Goal: Task Accomplishment & Management: Manage account settings

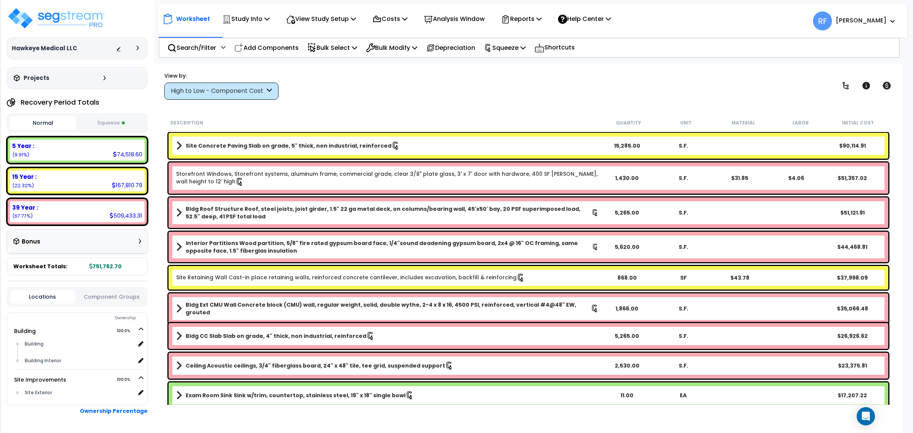
drag, startPoint x: 62, startPoint y: 30, endPoint x: 75, endPoint y: 30, distance: 12.9
click at [62, 30] on div "Hawkeye Medical LLC Depreciable Tax Basis : $924,797.00 Placed-In-Service Date …" at bounding box center [77, 48] width 141 height 82
click at [86, 23] on img at bounding box center [56, 18] width 99 height 23
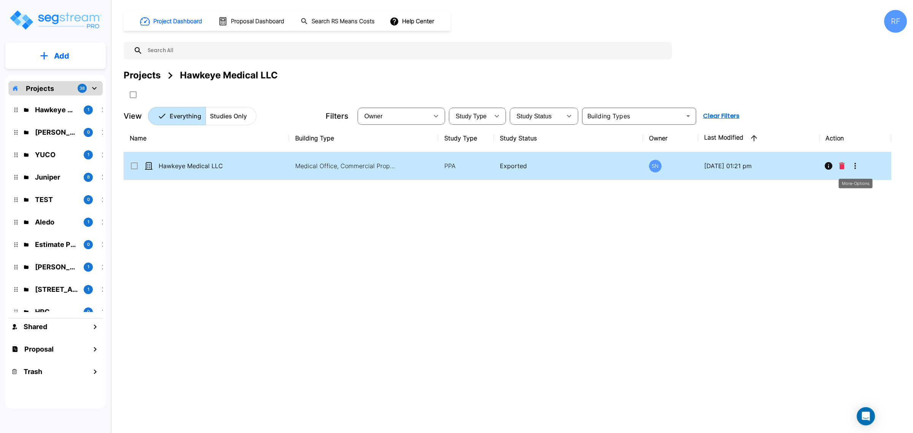
click at [855, 167] on icon "More-Options" at bounding box center [855, 165] width 9 height 9
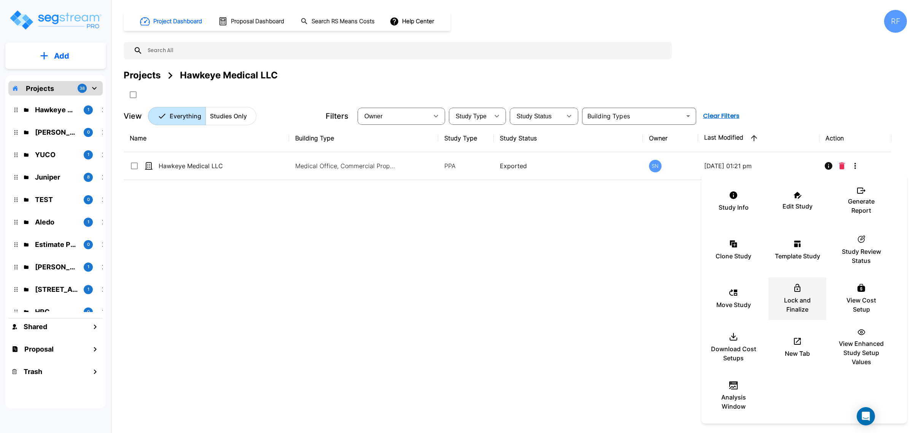
click at [790, 303] on p "Lock and Finalize" at bounding box center [798, 305] width 46 height 18
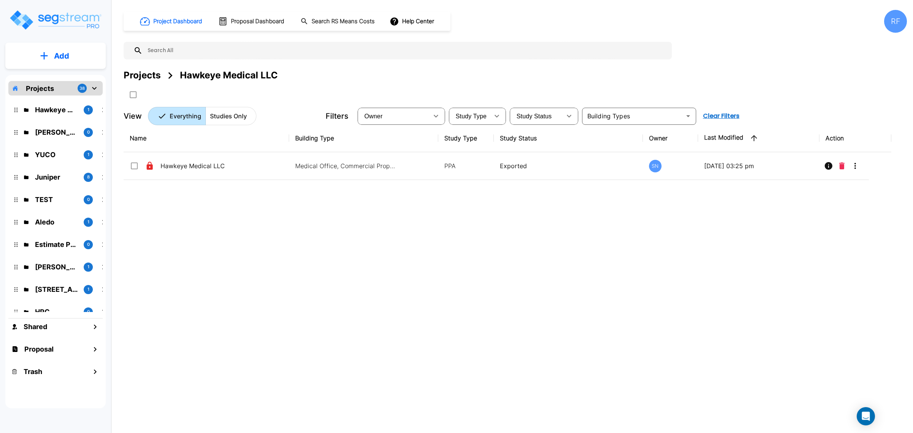
click at [583, 337] on div "Name Building Type Study Type Study Status Owner Last Modified Action Hawkeye M…" at bounding box center [508, 258] width 768 height 269
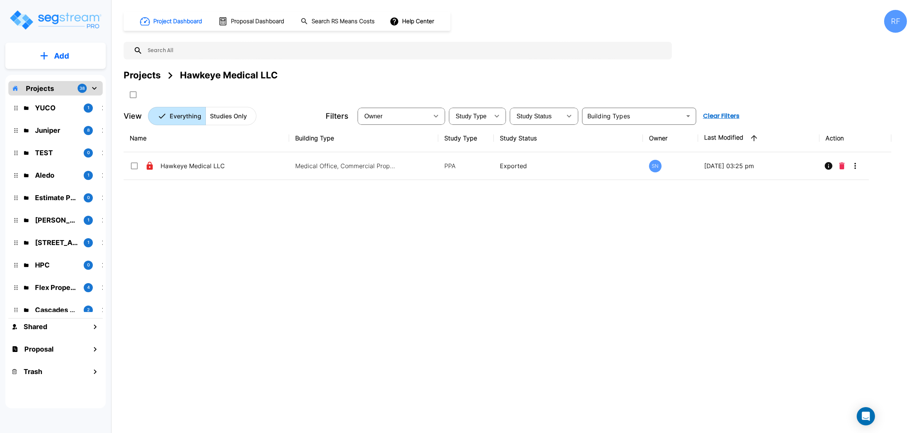
scroll to position [48, 0]
click at [52, 241] on p "[STREET_ADDRESS]" at bounding box center [56, 242] width 43 height 10
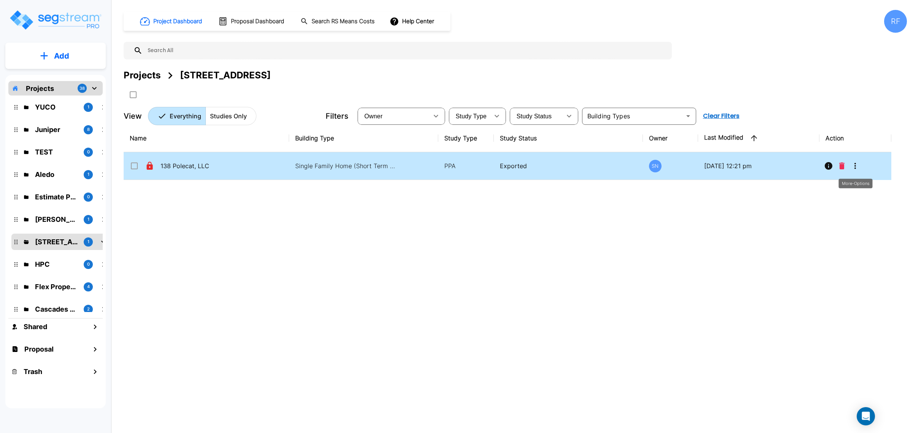
click at [858, 170] on icon "More-Options" at bounding box center [855, 165] width 9 height 9
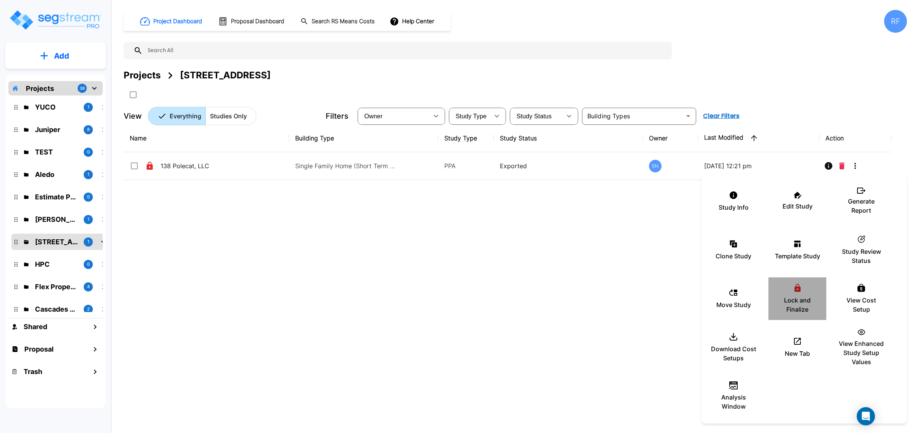
click at [791, 298] on p "Lock and Finalize" at bounding box center [798, 305] width 46 height 18
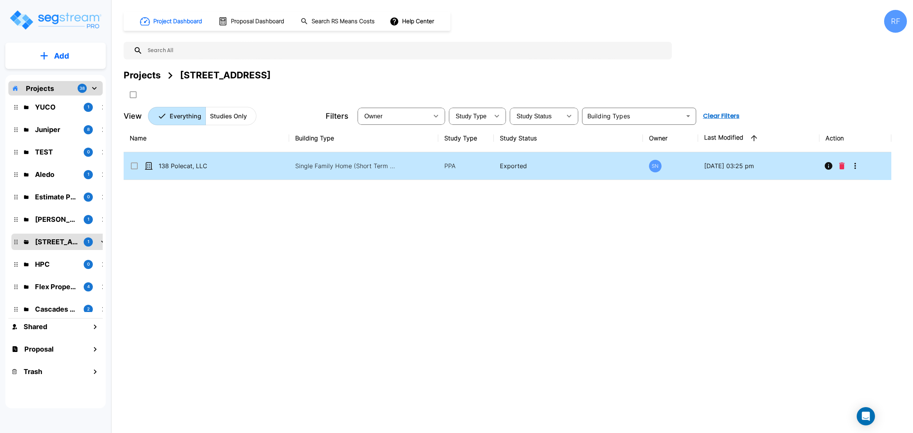
click at [311, 170] on p "Single Family Home (Short Term Residential Rental), Single Family Home Site" at bounding box center [346, 165] width 103 height 9
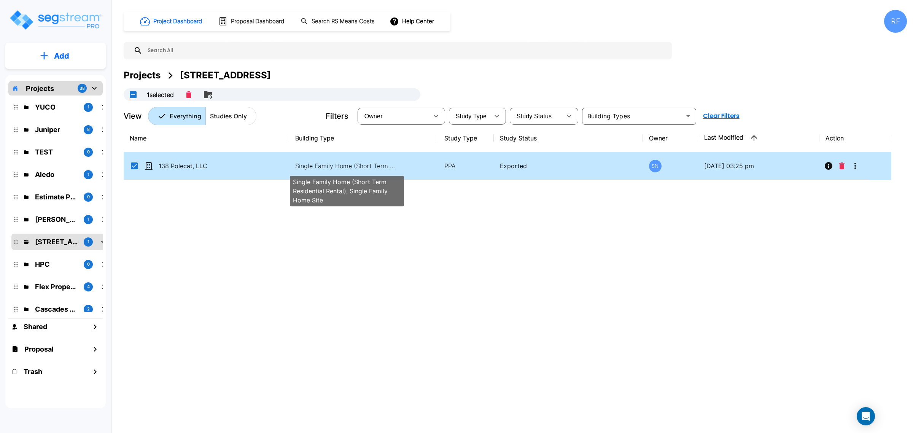
click at [313, 167] on p "Single Family Home (Short Term Residential Rental), Single Family Home Site" at bounding box center [346, 165] width 103 height 9
checkbox input "false"
click at [313, 167] on p "Single Family Home (Short Term Residential Rental), Single Family Home Site" at bounding box center [346, 165] width 103 height 9
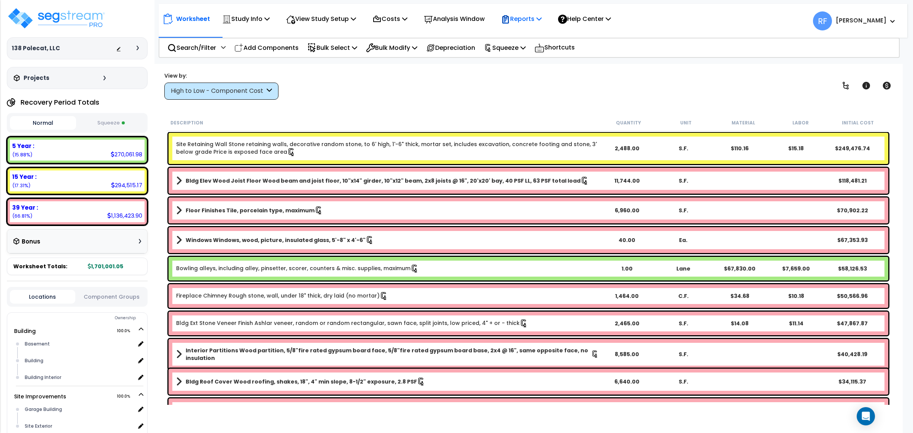
click at [510, 18] on icon at bounding box center [505, 19] width 9 height 9
click at [539, 48] on link "Manage Report Images" at bounding box center [534, 52] width 75 height 15
